Goal: Find specific page/section: Find specific page/section

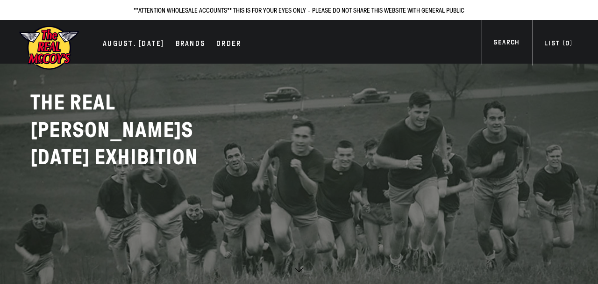
click at [511, 43] on div "Search" at bounding box center [506, 43] width 26 height 13
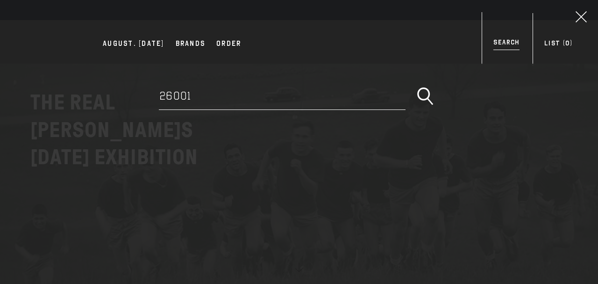
type input "26001"
click at [411, 85] on button "submit" at bounding box center [425, 96] width 28 height 23
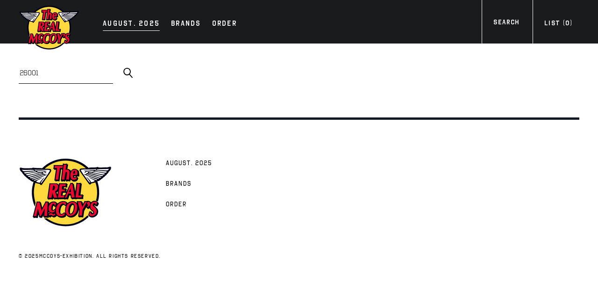
click at [132, 23] on div "AUGUST. [DATE]" at bounding box center [131, 24] width 57 height 13
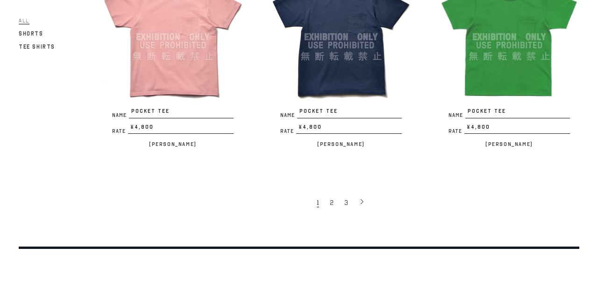
scroll to position [1758, 0]
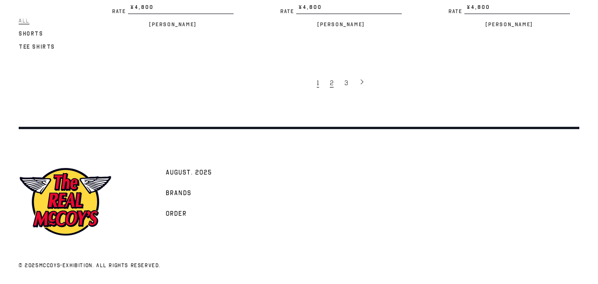
click at [333, 84] on span "2" at bounding box center [332, 82] width 4 height 9
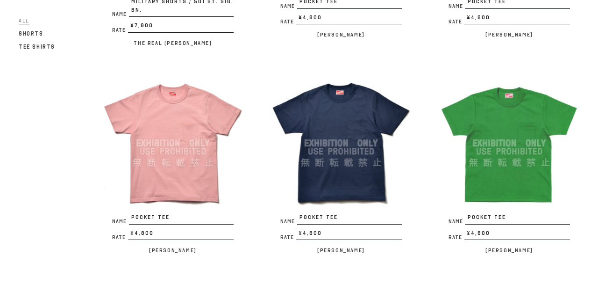
scroll to position [1506, 0]
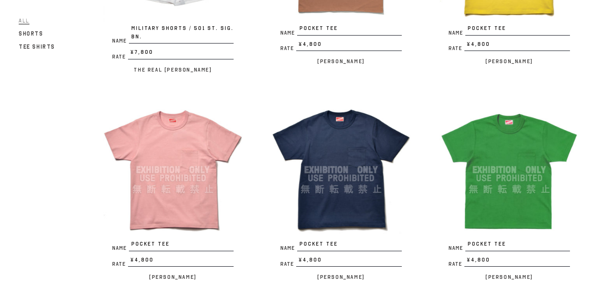
click at [499, 136] on img at bounding box center [509, 170] width 140 height 140
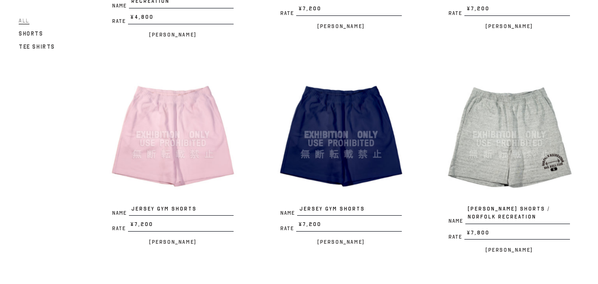
scroll to position [959, 0]
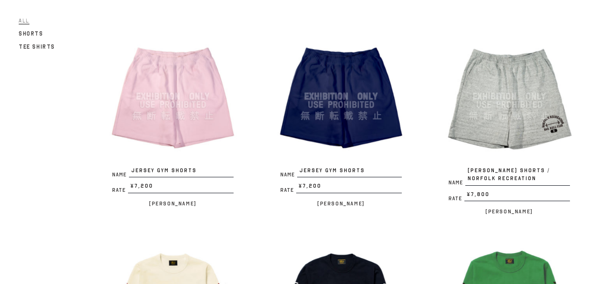
click at [361, 129] on img at bounding box center [341, 96] width 140 height 140
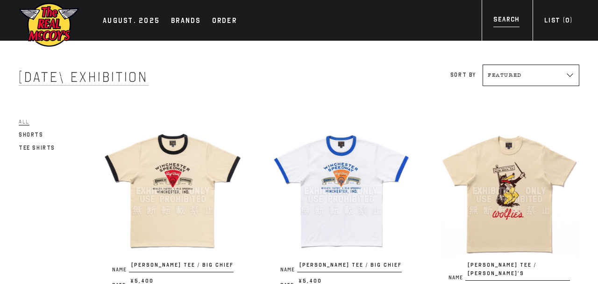
scroll to position [0, 0]
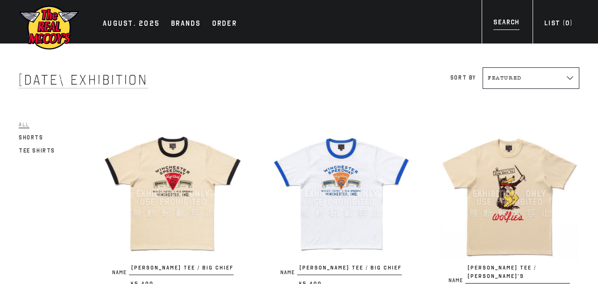
click at [498, 26] on div "Search" at bounding box center [506, 23] width 26 height 13
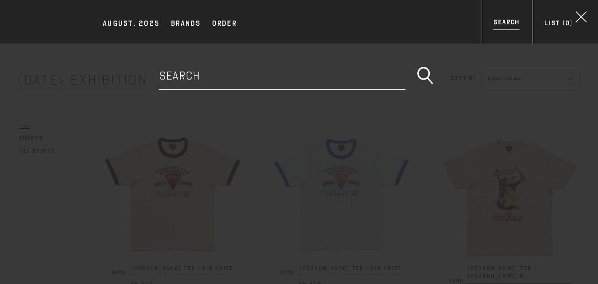
click at [304, 78] on input "Search" at bounding box center [282, 76] width 247 height 28
type input "26026"
click at [411, 64] on button "submit" at bounding box center [425, 75] width 28 height 23
click at [450, 106] on div "AUGUST. 2025 Brands Order Search Brands The Real McCoy's Buco" at bounding box center [299, 185] width 598 height 284
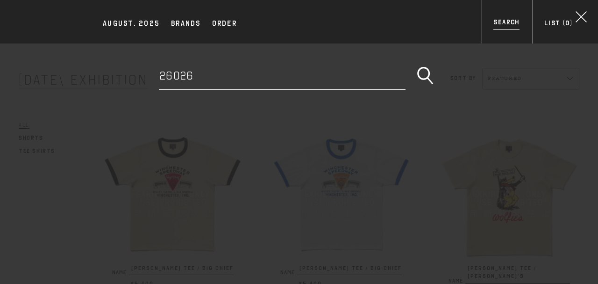
click at [337, 199] on div "AUGUST. 2025 Brands Order Search Brands The Real McCoy's Buco" at bounding box center [299, 185] width 598 height 284
click at [494, 63] on div "Search 26026" at bounding box center [299, 76] width 561 height 28
click at [579, 18] on icon at bounding box center [581, 17] width 18 height 18
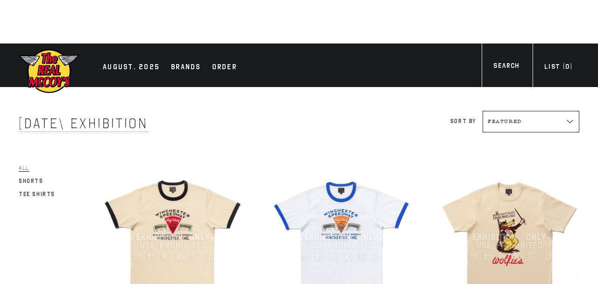
click at [339, 185] on img at bounding box center [341, 237] width 140 height 140
click at [170, 221] on img at bounding box center [173, 237] width 140 height 140
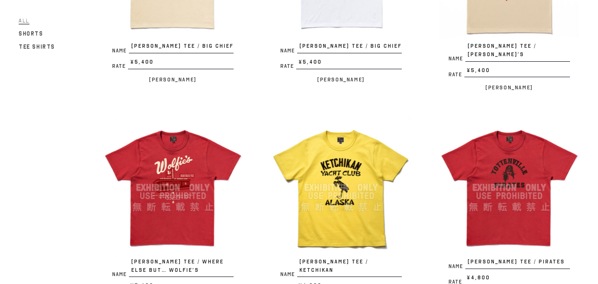
scroll to position [404, 0]
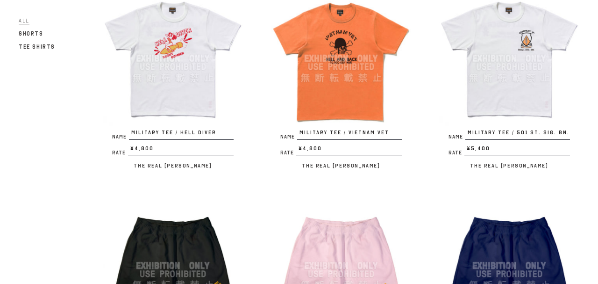
scroll to position [951, 0]
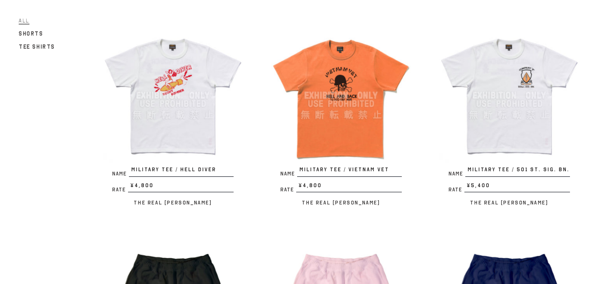
click at [542, 139] on img at bounding box center [509, 95] width 140 height 140
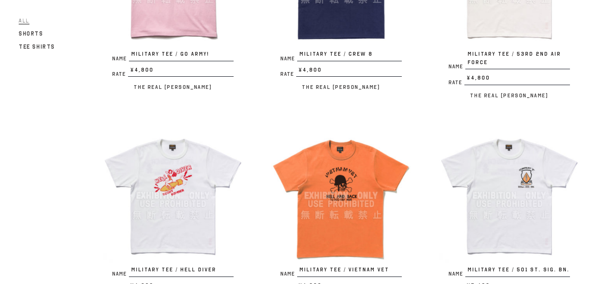
scroll to position [850, 0]
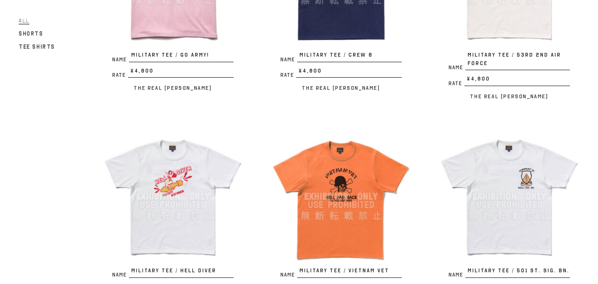
click at [320, 178] on img at bounding box center [341, 196] width 140 height 140
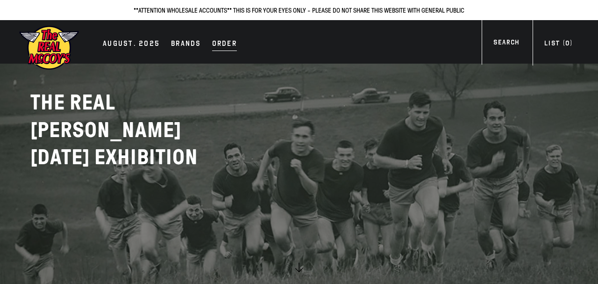
click at [221, 50] on div "Order" at bounding box center [224, 44] width 25 height 13
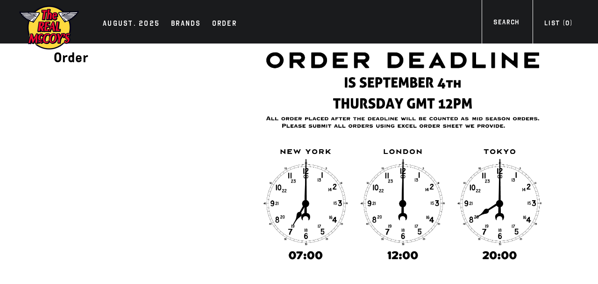
scroll to position [252, 0]
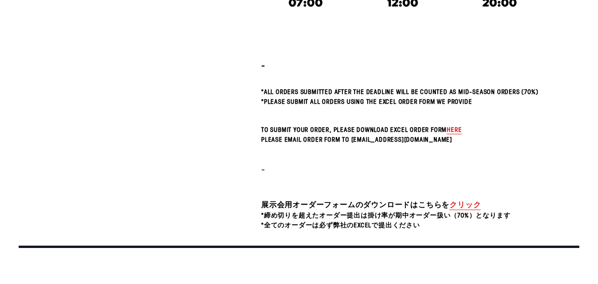
click at [454, 210] on link "クリック" at bounding box center [464, 204] width 31 height 11
